Goal: Find specific page/section: Find specific page/section

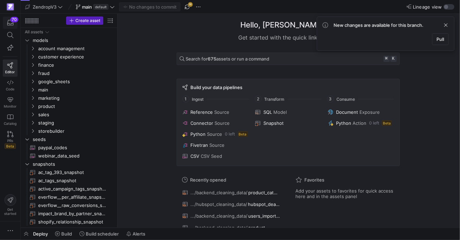
click at [9, 24] on icon "button" at bounding box center [10, 23] width 6 height 6
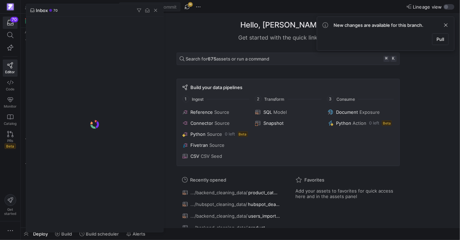
click at [11, 36] on div at bounding box center [230, 120] width 460 height 240
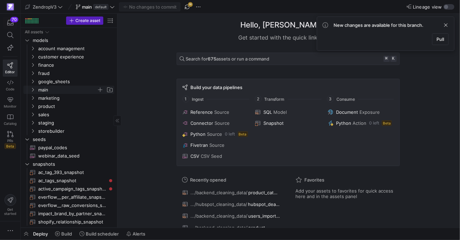
click at [32, 91] on icon "Press SPACE to select this row." at bounding box center [32, 90] width 5 height 4
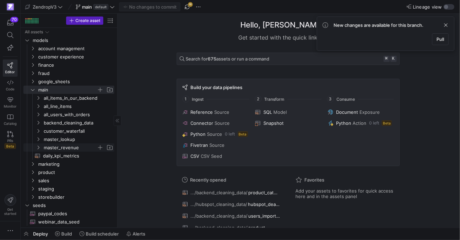
click at [36, 148] on icon "Press SPACE to select this row." at bounding box center [38, 148] width 5 height 4
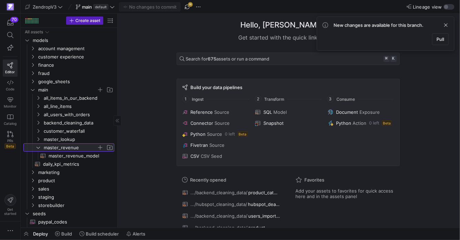
click at [36, 148] on icon at bounding box center [38, 148] width 5 height 4
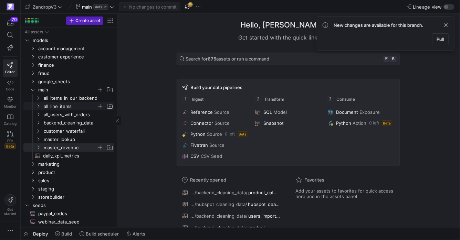
click at [39, 109] on y42-icon "Press SPACE to select this row." at bounding box center [38, 107] width 6 height 6
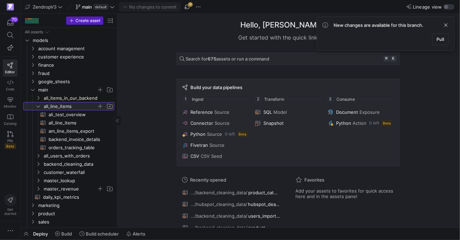
click at [39, 109] on y42-icon at bounding box center [38, 107] width 6 height 6
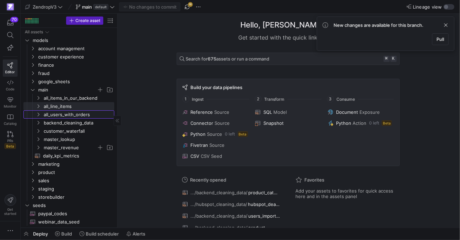
click at [40, 116] on icon "Press SPACE to select this row." at bounding box center [38, 115] width 5 height 4
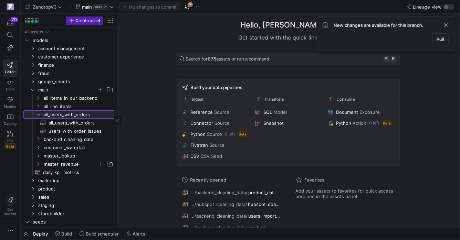
click at [40, 116] on icon at bounding box center [38, 115] width 5 height 4
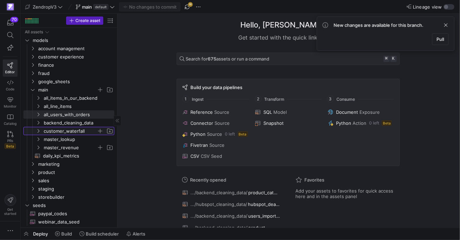
click at [42, 134] on span "customer_waterfall" at bounding box center [74, 131] width 79 height 8
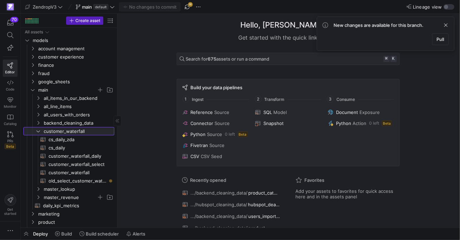
click at [33, 132] on div at bounding box center [28, 131] width 11 height 8
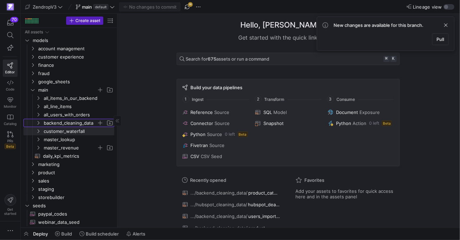
click at [38, 122] on icon "Press SPACE to select this row." at bounding box center [38, 123] width 5 height 4
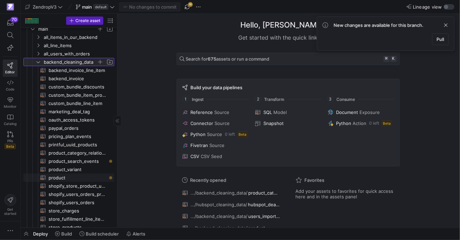
scroll to position [64, 0]
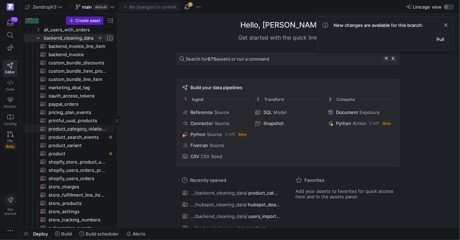
click at [63, 129] on span "product_category_relations​​​​​​​​​​" at bounding box center [78, 129] width 58 height 8
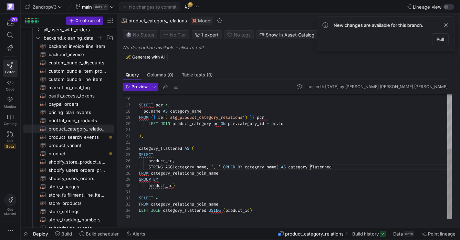
click at [311, 167] on div "SELECT pcr . * , pc . name AS category_name FROM { { ref ( 'stg_product_categor…" at bounding box center [295, 108] width 313 height 222
click at [444, 27] on span at bounding box center [446, 25] width 8 height 8
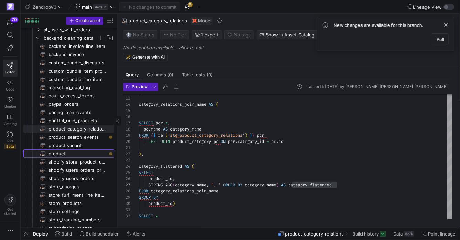
click at [75, 152] on span "product​​​​​​​​​​" at bounding box center [78, 154] width 58 height 8
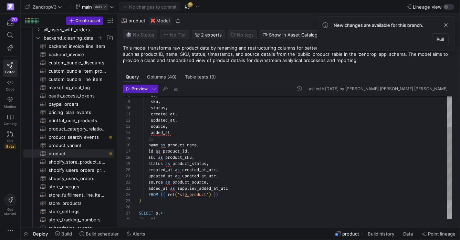
type textarea "created_at, updated_at, source, added_at ), name as product_name, id as product…"
click at [200, 164] on div "added_at ) , name as product_name , id as product_id , sku as product_sku , sta…" at bounding box center [295, 148] width 313 height 210
